Goal: Information Seeking & Learning: Learn about a topic

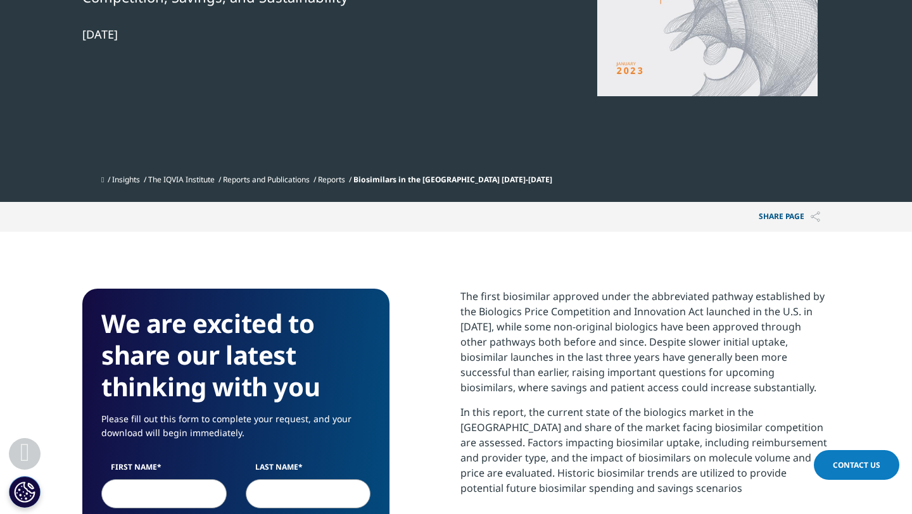
scroll to position [266, 0]
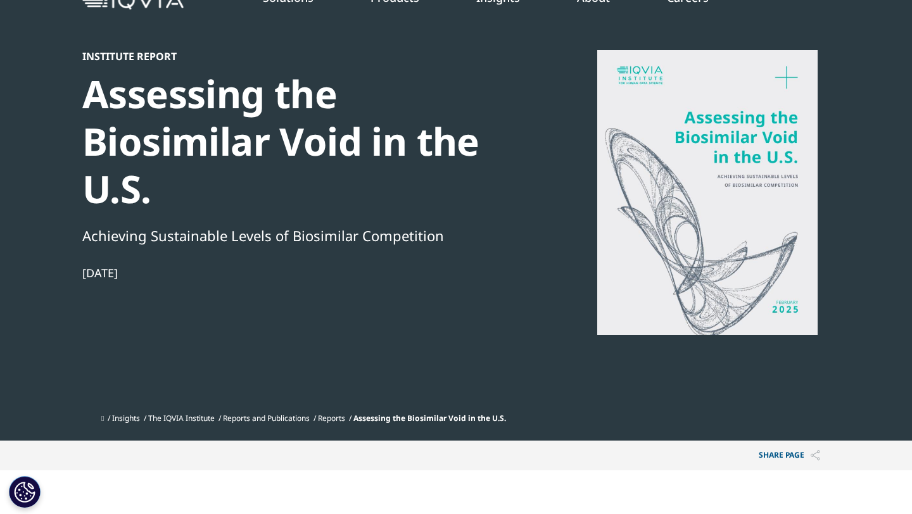
scroll to position [60, 0]
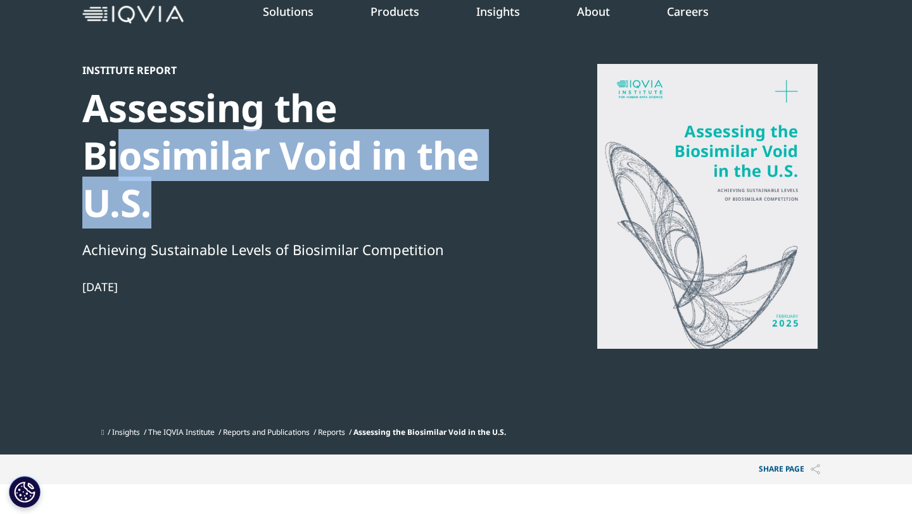
drag, startPoint x: 171, startPoint y: 210, endPoint x: 113, endPoint y: 158, distance: 78.5
click at [113, 158] on div "Assessing the Biosimilar Void in the U.S." at bounding box center [299, 155] width 435 height 143
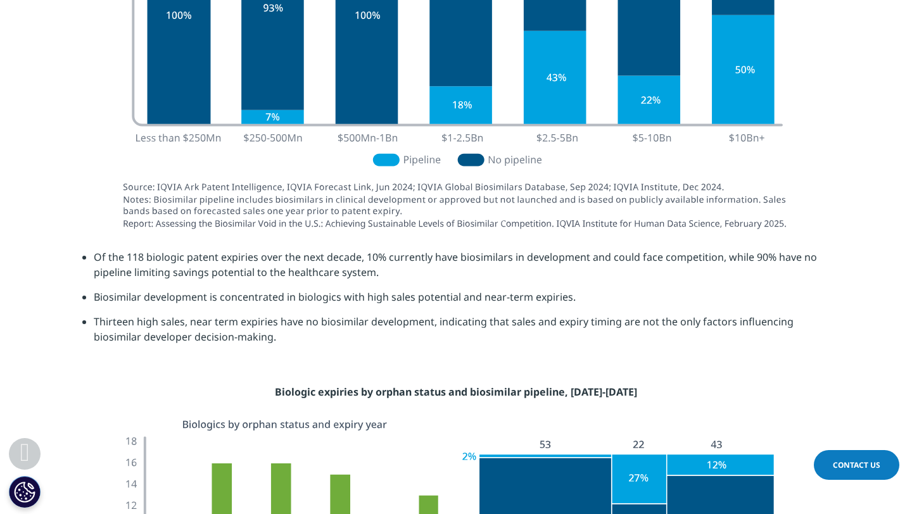
scroll to position [3463, 0]
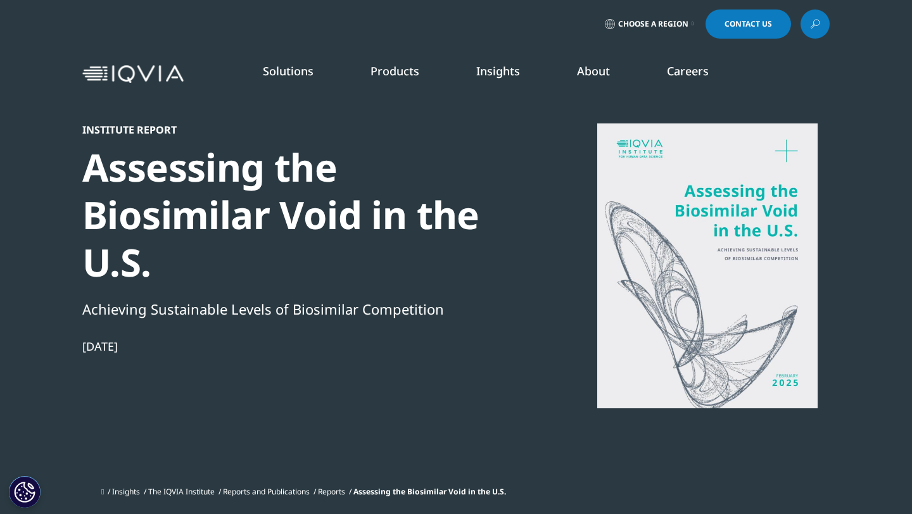
scroll to position [700, 748]
